Goal: Information Seeking & Learning: Find specific fact

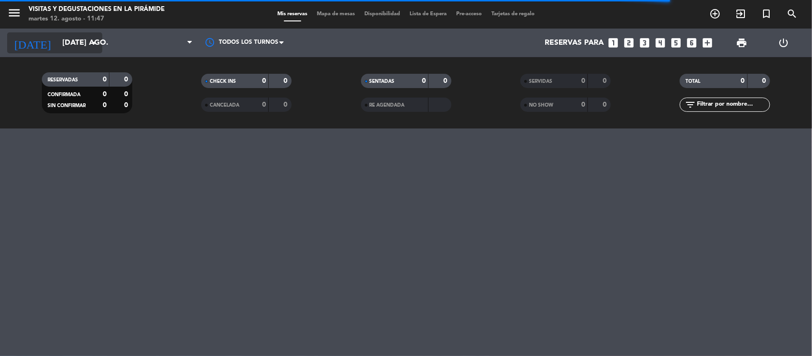
click at [67, 39] on input "[DATE] ago." at bounding box center [108, 43] width 100 height 19
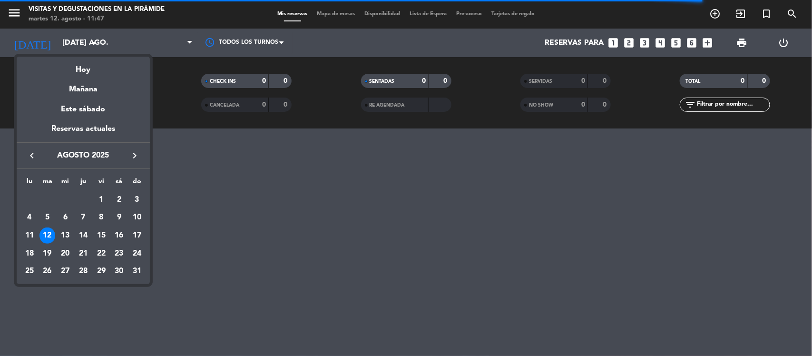
click at [46, 232] on div "12" at bounding box center [47, 235] width 16 height 16
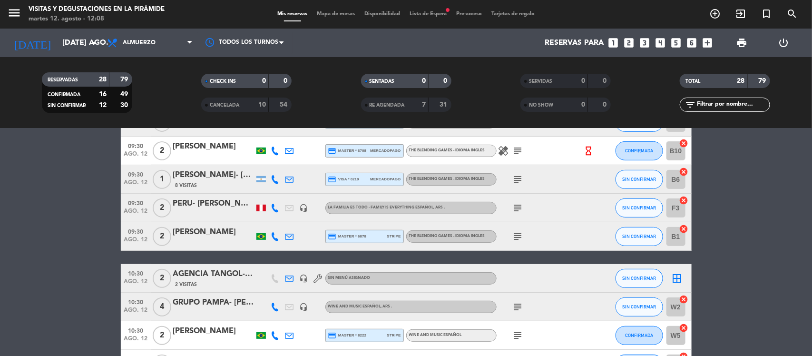
scroll to position [238, 0]
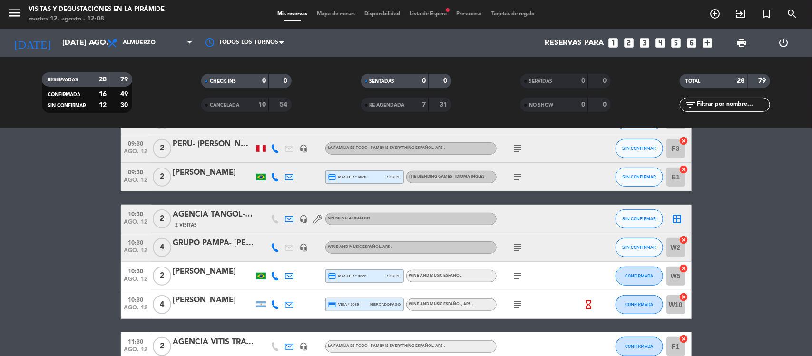
click at [226, 269] on div "[PERSON_NAME]" at bounding box center [213, 271] width 81 height 12
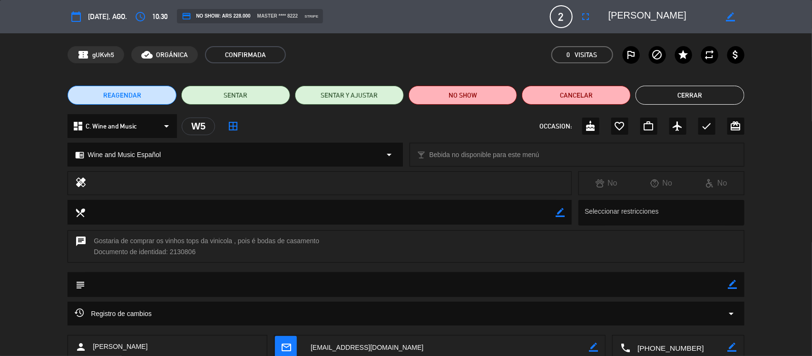
click at [186, 253] on div "chat Gostaria de comprar os vinhos tops da vinicola , pois é bodas de casamento…" at bounding box center [406, 246] width 677 height 32
copy div "2130806"
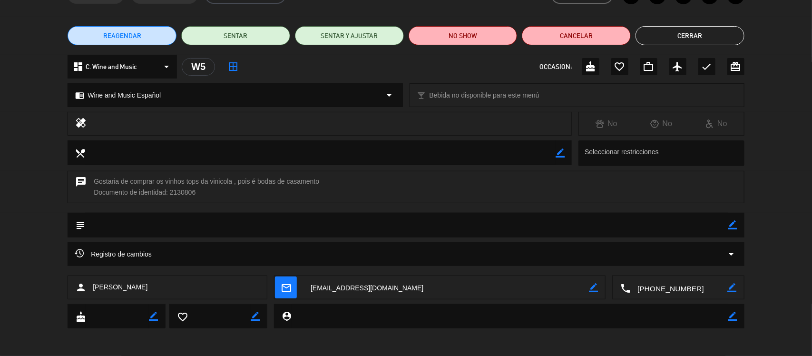
click at [134, 287] on span "[PERSON_NAME]" at bounding box center [120, 287] width 55 height 11
copy span "[PERSON_NAME]"
